Goal: Transaction & Acquisition: Book appointment/travel/reservation

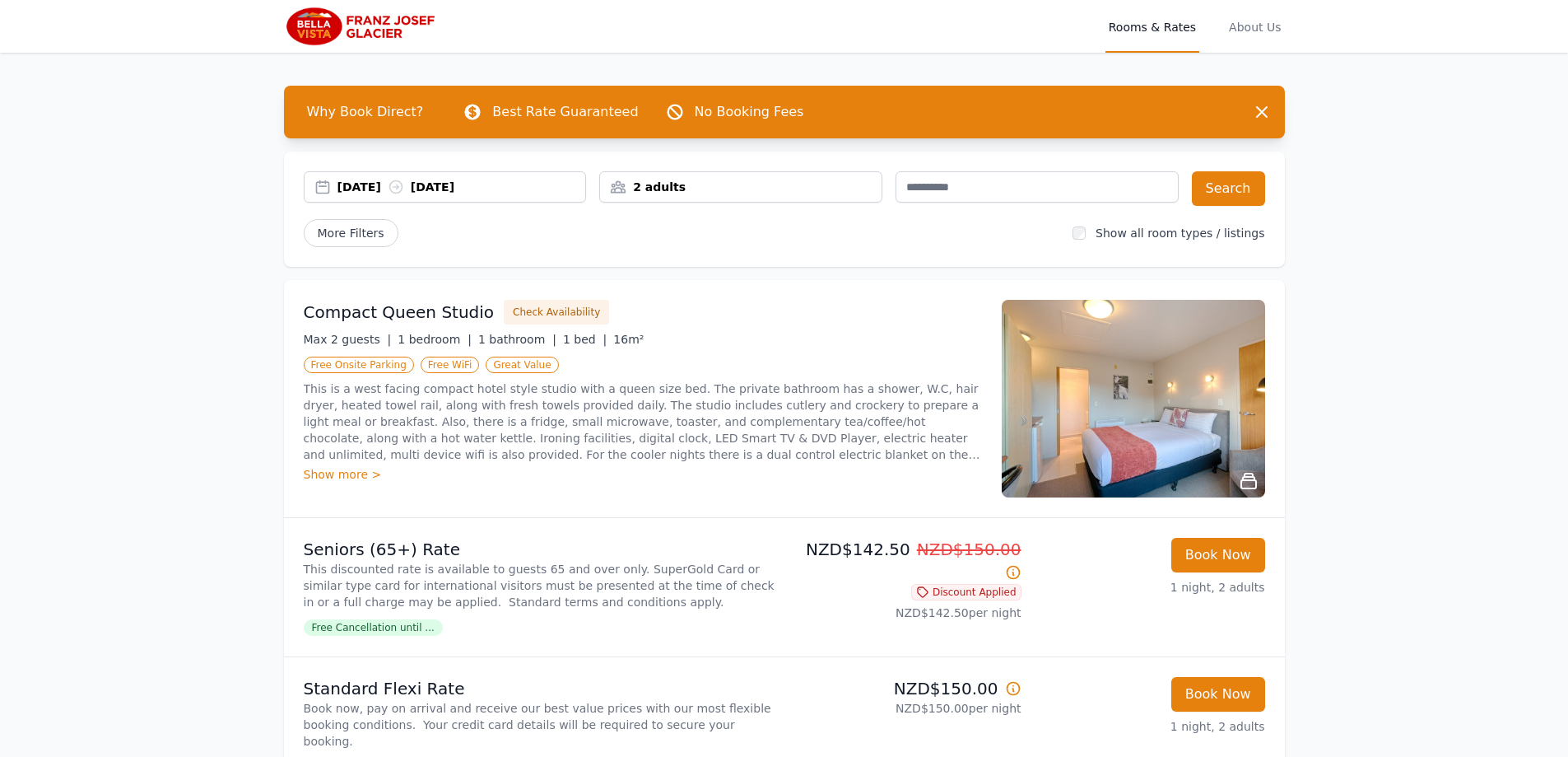
click at [484, 182] on div "[DATE] [DATE]" at bounding box center [462, 187] width 249 height 16
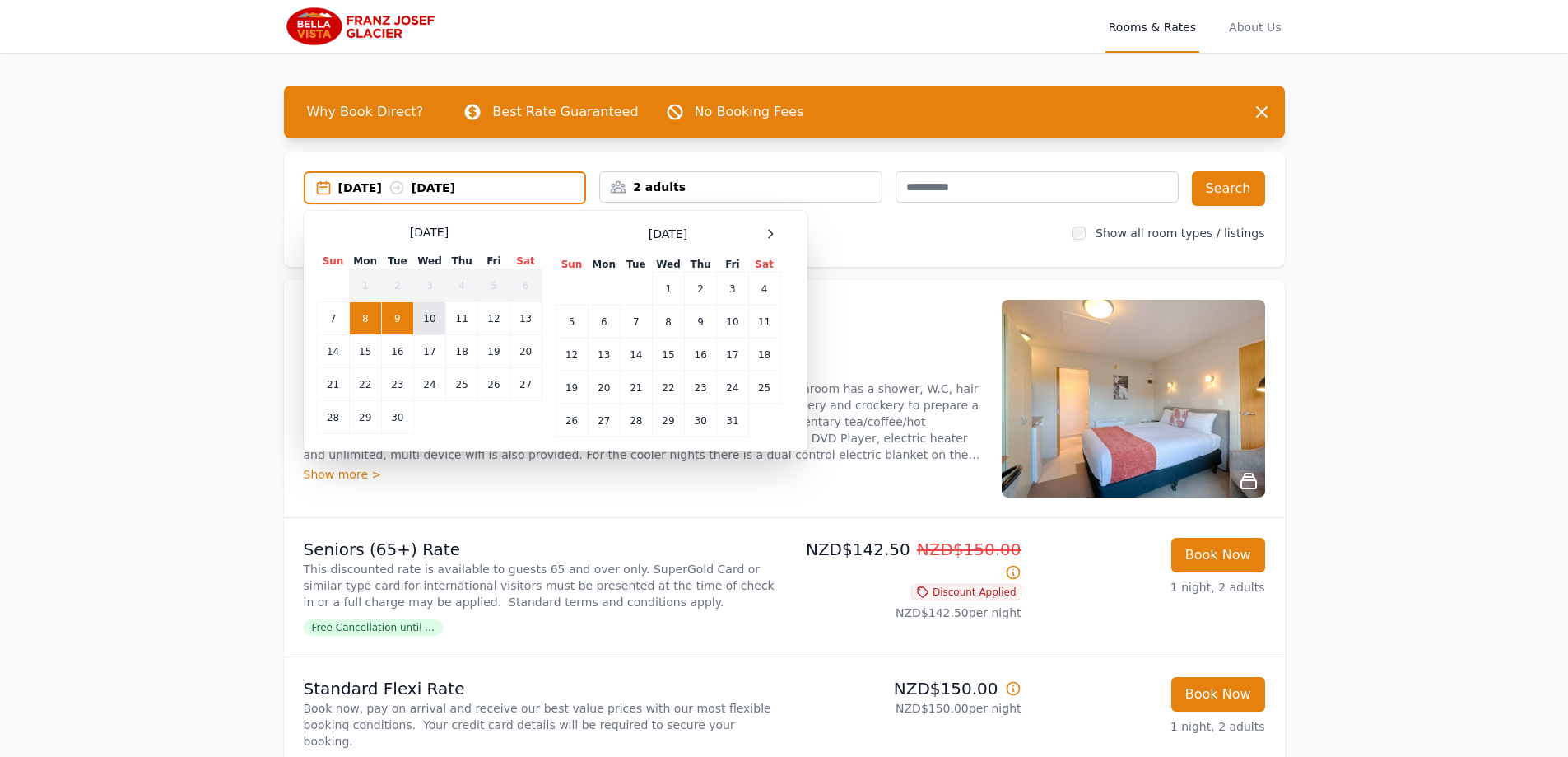
click at [425, 315] on td "10" at bounding box center [429, 319] width 32 height 33
click at [461, 317] on td "11" at bounding box center [461, 319] width 32 height 33
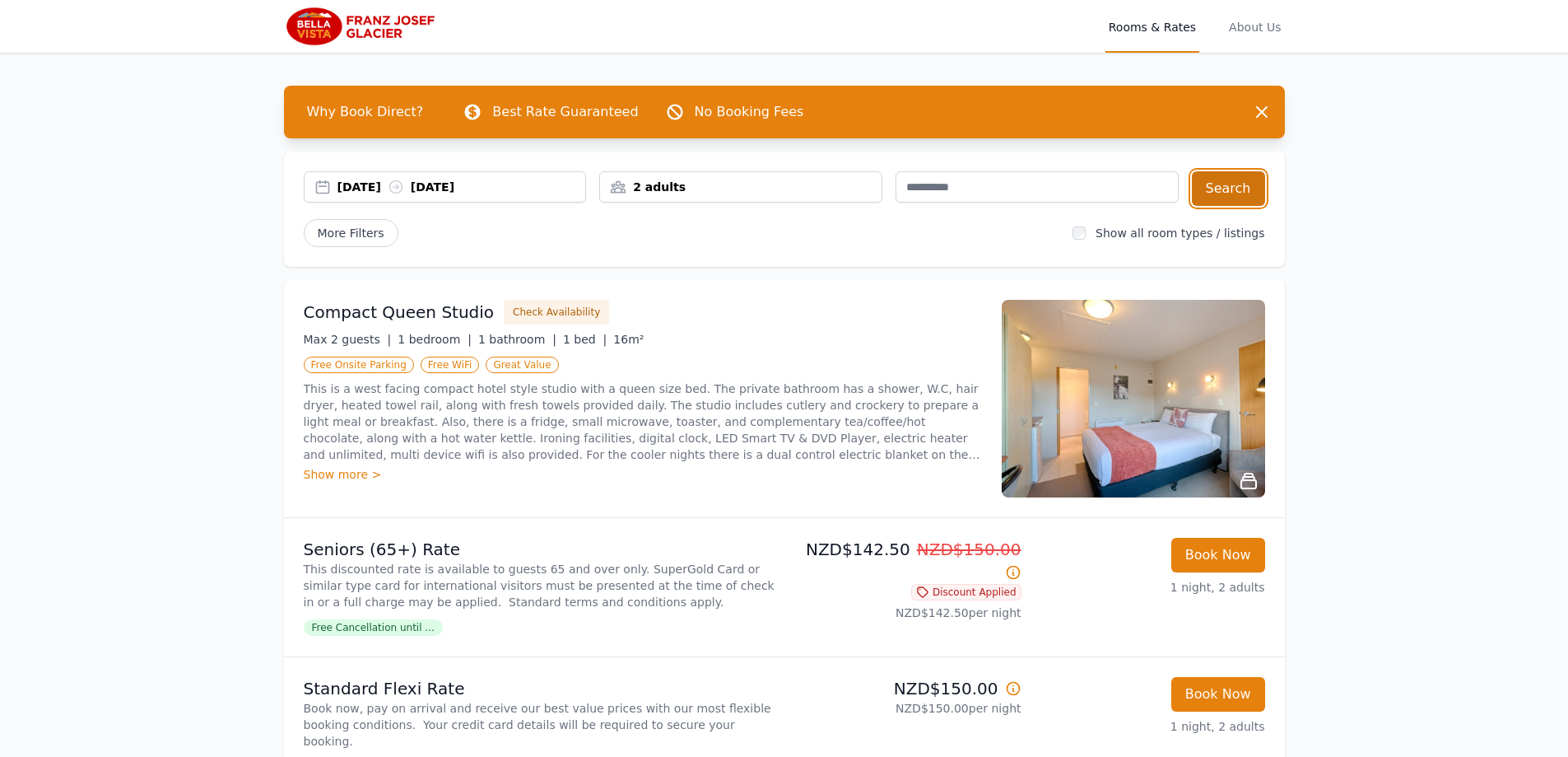
click at [1227, 188] on button "Search" at bounding box center [1228, 188] width 73 height 35
click at [430, 191] on div "[DATE] [DATE]" at bounding box center [462, 187] width 249 height 16
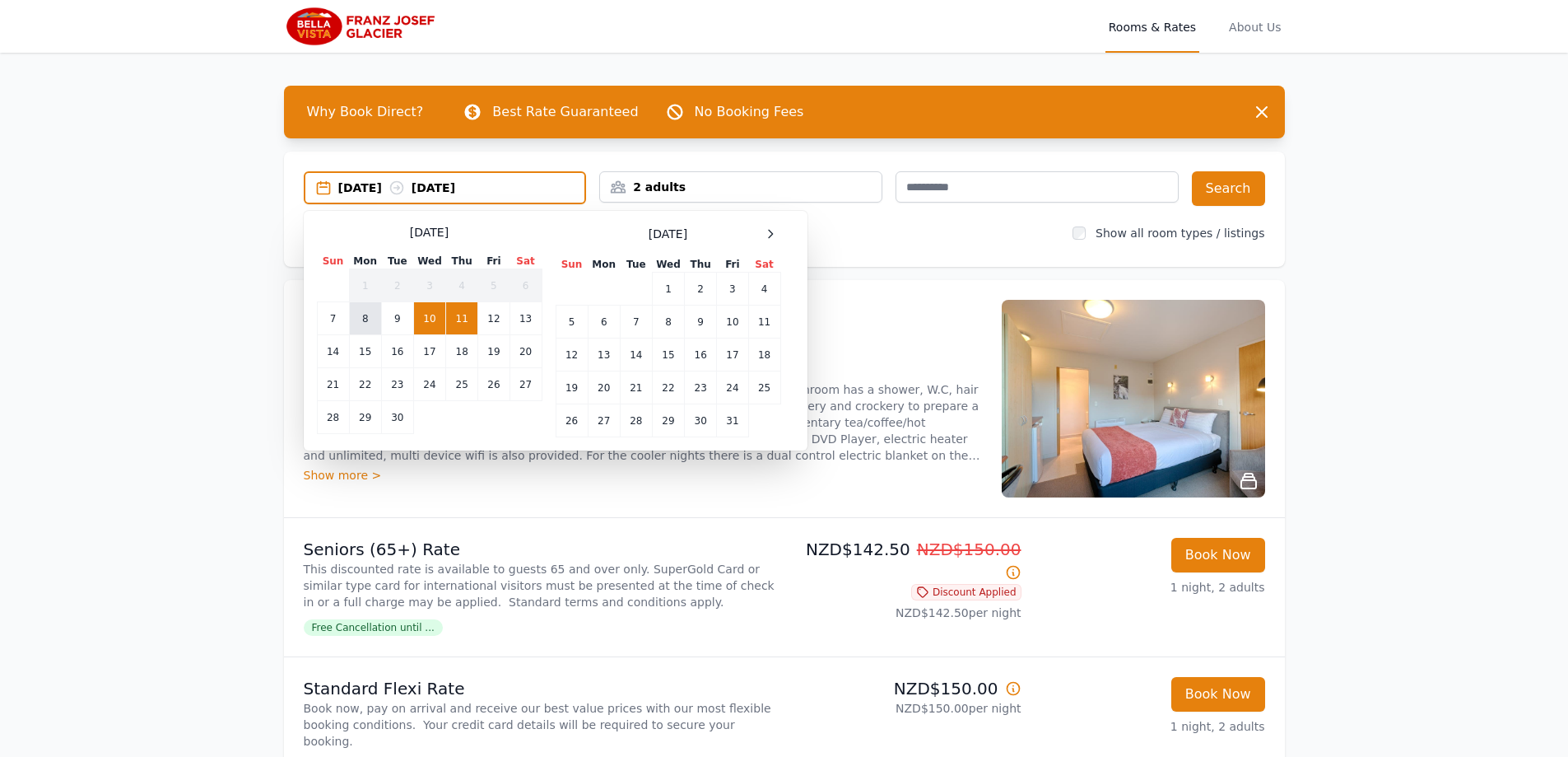
click at [365, 319] on td "8" at bounding box center [365, 319] width 32 height 33
click at [399, 315] on td "9" at bounding box center [397, 319] width 32 height 33
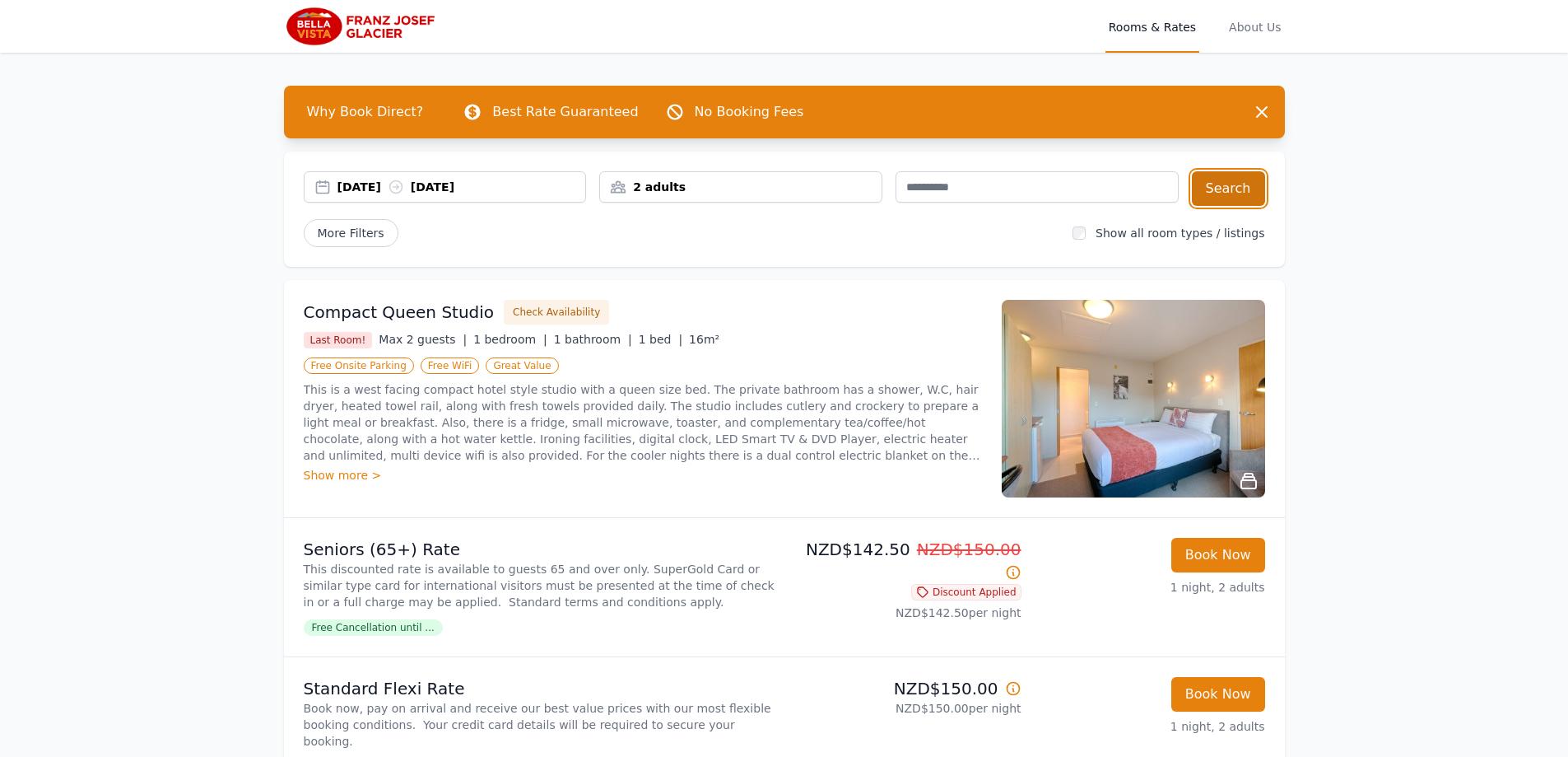
click at [1228, 186] on button "Search" at bounding box center [1228, 188] width 73 height 35
